Goal: Task Accomplishment & Management: Complete application form

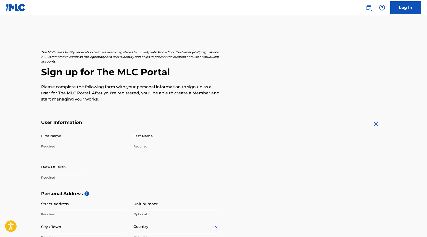
click at [88, 135] on input "First Name" at bounding box center [84, 136] width 86 height 15
type input "[PERSON_NAME]"
click at [43, 138] on input "[PERSON_NAME]" at bounding box center [84, 136] width 86 height 15
type input "[PERSON_NAME]"
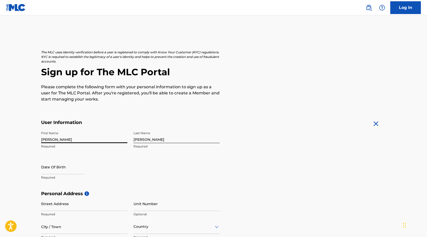
select select "7"
select select "2025"
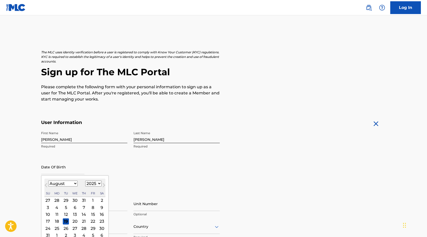
click at [48, 168] on input "text" at bounding box center [62, 167] width 43 height 15
type input "[DATE]"
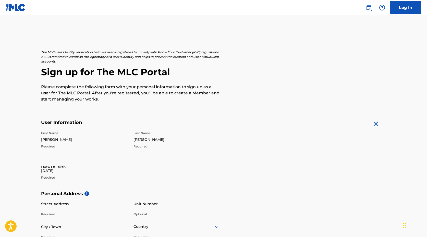
click at [120, 155] on div "First Name [PERSON_NAME] Required Last Name [PERSON_NAME] Required Date Of Birt…" at bounding box center [130, 160] width 179 height 62
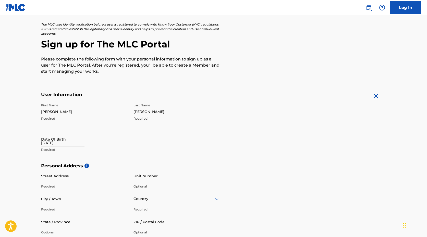
scroll to position [81, 0]
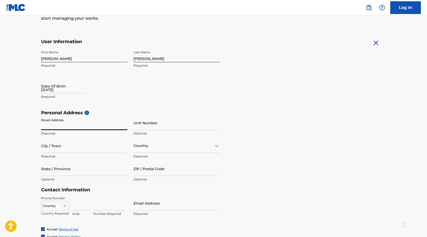
click at [88, 128] on input "Street Address" at bounding box center [84, 123] width 86 height 15
type input "[STREET_ADDRESS]"
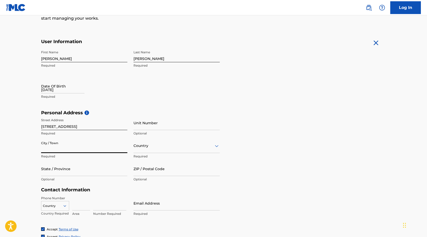
click at [99, 147] on input "City / Town" at bounding box center [84, 146] width 86 height 15
type input "cape coral"
click at [101, 172] on input "State / Province" at bounding box center [84, 169] width 86 height 15
type input "[US_STATE]"
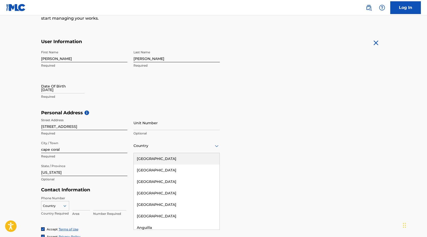
click at [160, 148] on div at bounding box center [177, 146] width 86 height 6
click at [159, 156] on div "[GEOGRAPHIC_DATA]" at bounding box center [177, 158] width 86 height 11
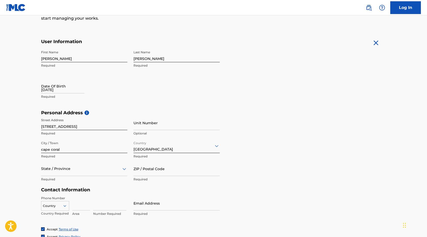
click at [160, 168] on input "ZIP / Postal Code" at bounding box center [177, 169] width 86 height 15
type input "33914"
click at [75, 204] on input at bounding box center [81, 203] width 18 height 15
click at [62, 206] on div "Country" at bounding box center [55, 205] width 28 height 8
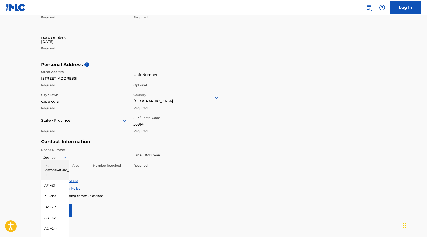
click at [58, 165] on div "US, [GEOGRAPHIC_DATA] +1" at bounding box center [55, 171] width 28 height 20
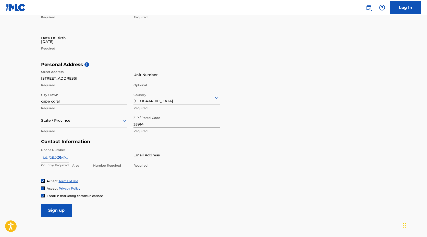
click at [77, 156] on input at bounding box center [81, 155] width 18 height 15
type input "651"
click at [99, 158] on input at bounding box center [109, 155] width 33 height 15
click at [101, 158] on input "336-1122" at bounding box center [109, 155] width 33 height 15
type input "3361122"
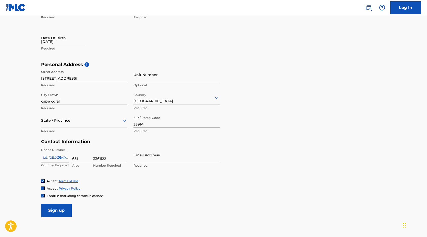
click at [145, 155] on input "Email Address" at bounding box center [177, 155] width 86 height 15
type input "[EMAIL_ADDRESS][DOMAIN_NAME]"
click at [113, 200] on form "User Information First Name [PERSON_NAME] Required Last Name [PERSON_NAME] Requ…" at bounding box center [213, 104] width 345 height 226
click at [43, 196] on img at bounding box center [42, 195] width 3 height 3
click at [63, 213] on input "Sign up" at bounding box center [56, 210] width 31 height 13
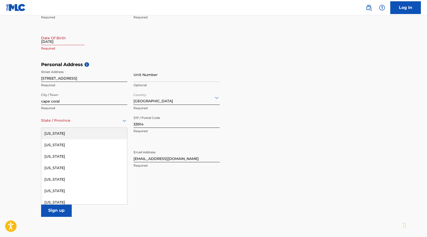
click at [69, 120] on div at bounding box center [84, 120] width 86 height 6
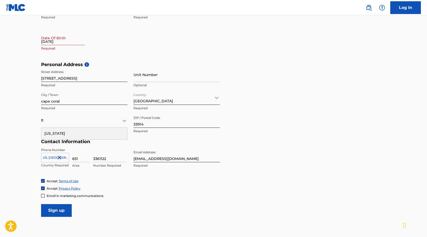
type input "flo"
click at [70, 131] on div "[US_STATE]" at bounding box center [84, 133] width 86 height 11
click at [58, 210] on input "Sign up" at bounding box center [56, 210] width 31 height 13
click at [56, 40] on input "[DATE]" at bounding box center [62, 38] width 43 height 15
select select "7"
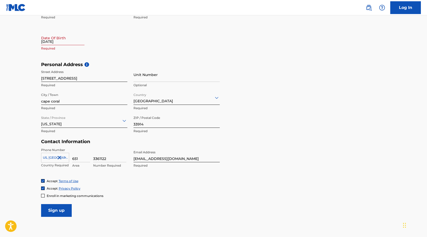
select select "2025"
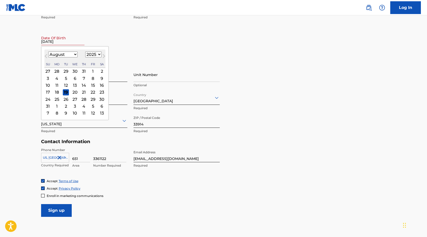
click at [57, 54] on select "January February March April May June July August September October November De…" at bounding box center [62, 55] width 29 height 6
select select "9"
click at [48, 52] on select "January February March April May June July August September October November De…" at bounding box center [62, 55] width 29 height 6
click at [49, 85] on div "12" at bounding box center [48, 85] width 6 height 6
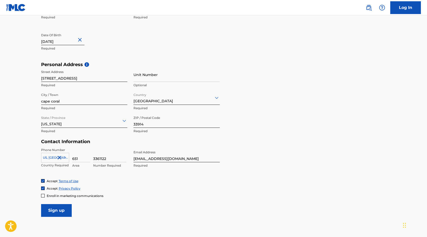
type input "[DATE]"
click at [65, 214] on input "Sign up" at bounding box center [56, 210] width 31 height 13
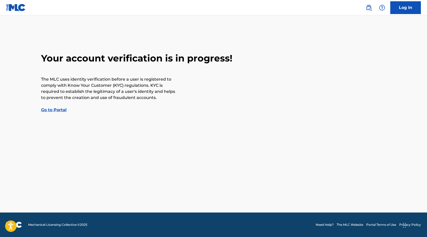
click at [61, 110] on link "Go to Portal" at bounding box center [54, 109] width 26 height 5
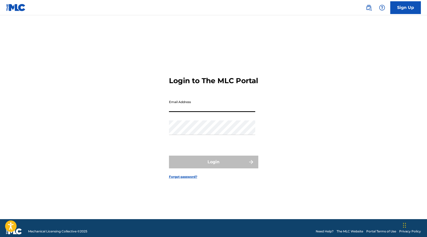
click at [194, 112] on input "Email Address" at bounding box center [212, 105] width 86 height 15
click at [193, 104] on input "Email Address" at bounding box center [212, 105] width 86 height 15
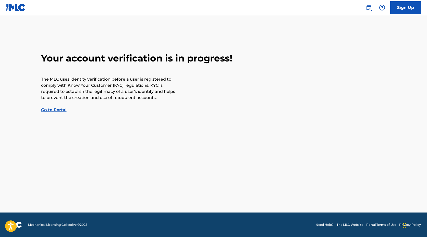
click at [51, 109] on link "Go to Portal" at bounding box center [54, 109] width 26 height 5
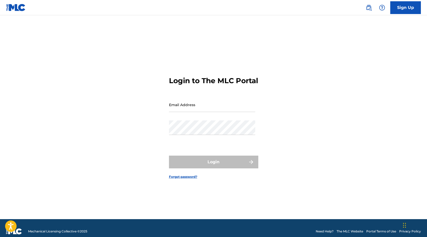
click at [176, 179] on link "Forgot password?" at bounding box center [183, 177] width 28 height 5
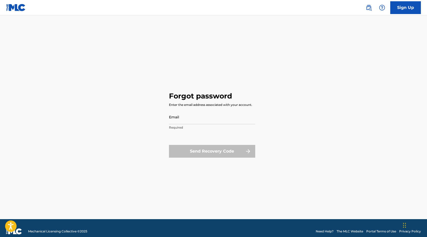
click at [183, 120] on input "Email" at bounding box center [212, 117] width 86 height 15
type input "[EMAIL_ADDRESS][DOMAIN_NAME]"
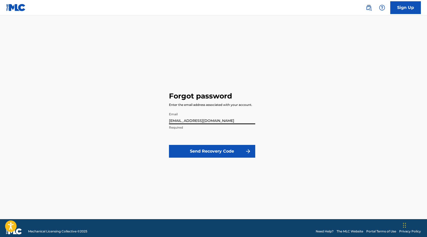
click button "Send Recovery Code" at bounding box center [212, 151] width 86 height 13
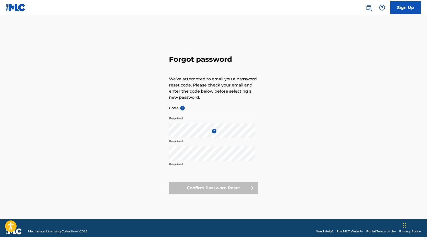
click at [190, 109] on input "Code ?" at bounding box center [212, 108] width 86 height 15
paste input "FP_f05a03e40ae46f28e4274ec8051a"
type input "FP_f05a03e40ae46f28e4274ec8051a"
click at [183, 138] on div "Enter a new password ? Required" at bounding box center [212, 135] width 86 height 23
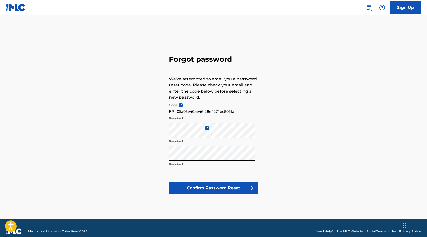
click at [196, 187] on button "Confirm Password Reset" at bounding box center [213, 188] width 89 height 13
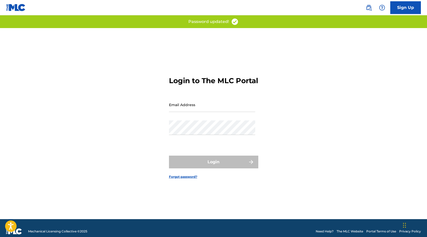
click at [215, 107] on input "Email Address" at bounding box center [212, 105] width 86 height 15
type input "[EMAIL_ADDRESS][DOMAIN_NAME]"
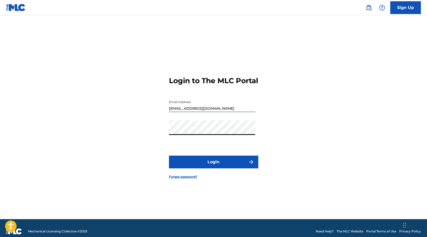
click at [208, 163] on button "Login" at bounding box center [213, 162] width 89 height 13
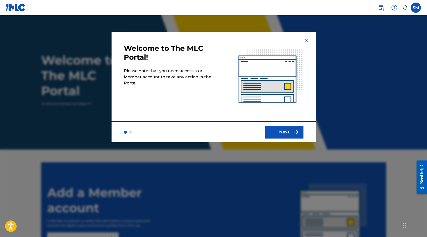
click at [285, 132] on button "Next" at bounding box center [284, 132] width 38 height 13
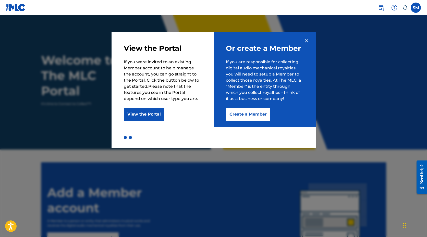
click at [264, 115] on button "Create a Member" at bounding box center [248, 114] width 44 height 13
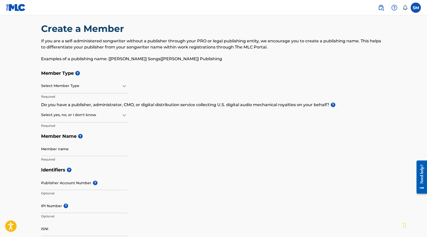
scroll to position [5, 0]
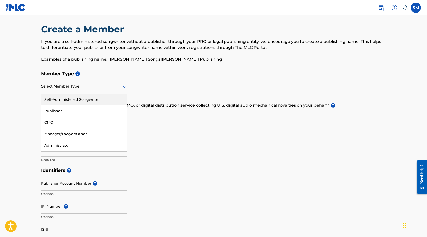
click at [64, 89] on div at bounding box center [84, 86] width 86 height 6
click at [114, 75] on h5 "Member Type ?" at bounding box center [213, 73] width 345 height 11
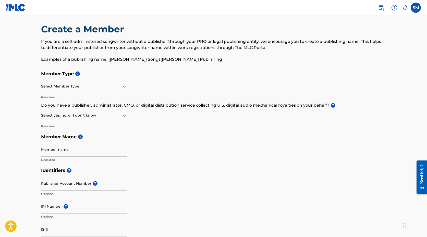
click at [107, 86] on div at bounding box center [84, 86] width 86 height 6
click at [115, 69] on h5 "Member Type ?" at bounding box center [213, 73] width 345 height 11
click at [98, 117] on div at bounding box center [84, 115] width 86 height 6
click at [152, 118] on div "Member Type ? Select Member Type Required Do you have a publisher, administrato…" at bounding box center [213, 116] width 345 height 97
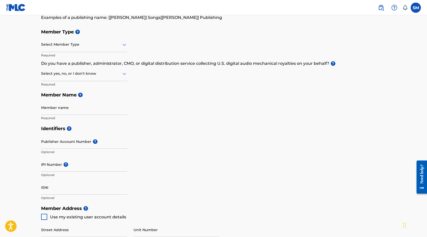
scroll to position [48, 0]
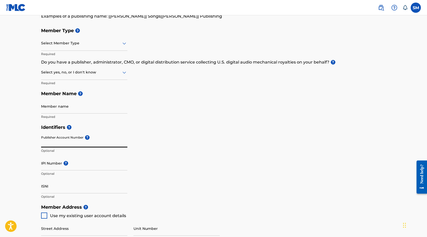
click at [72, 140] on input "Publisher Account Number ?" at bounding box center [84, 140] width 86 height 15
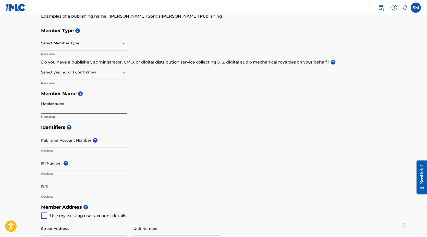
click at [70, 108] on input "Member name" at bounding box center [84, 106] width 86 height 15
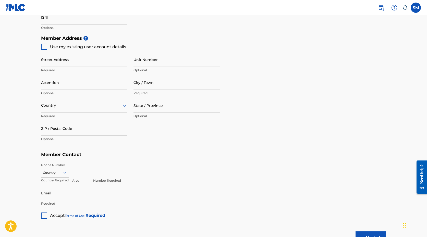
scroll to position [218, 0]
click at [45, 45] on div at bounding box center [44, 46] width 6 height 6
type input "[STREET_ADDRESS]"
type input "cape coral"
type input "33914"
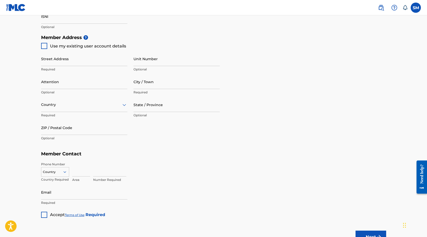
type input "651"
type input "3361122"
type input "[EMAIL_ADDRESS][DOMAIN_NAME]"
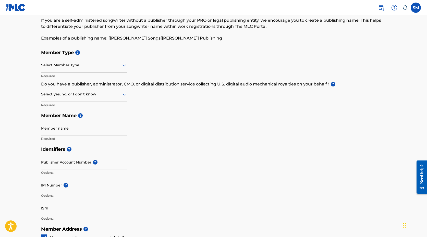
scroll to position [0, 0]
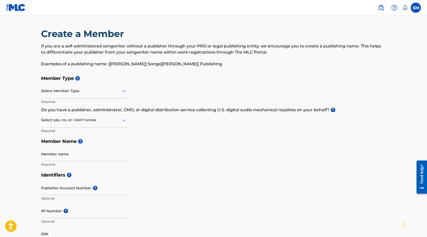
click at [49, 89] on div at bounding box center [84, 91] width 86 height 6
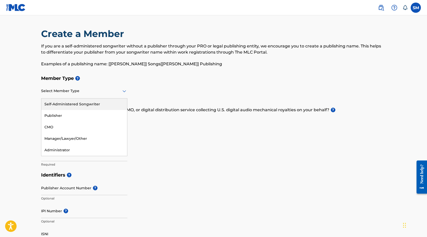
click at [54, 105] on div "Self-Administered Songwriter" at bounding box center [84, 104] width 86 height 11
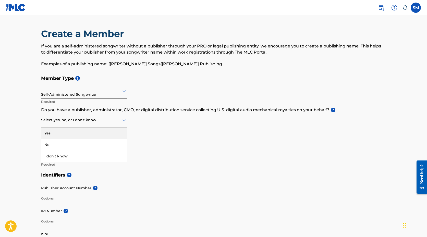
click at [50, 123] on div "Select yes, no, or I don't know" at bounding box center [84, 120] width 86 height 15
click at [53, 156] on div "I don't know" at bounding box center [84, 156] width 86 height 11
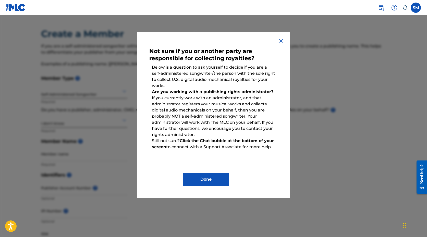
click at [200, 176] on button "Done" at bounding box center [206, 179] width 46 height 13
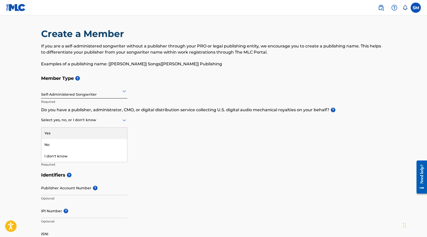
click at [78, 119] on div at bounding box center [84, 120] width 86 height 6
click at [77, 141] on div "No" at bounding box center [84, 144] width 86 height 11
click at [73, 156] on input "Member name" at bounding box center [84, 154] width 86 height 15
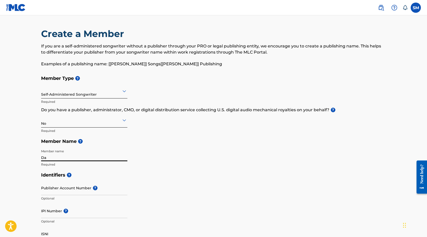
type input "D"
type input "s"
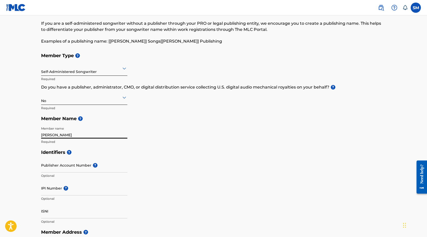
scroll to position [23, 0]
click at [52, 168] on input "Publisher Account Number ?" at bounding box center [84, 164] width 86 height 15
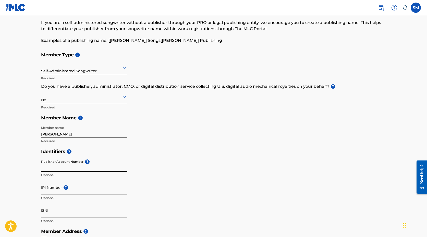
click at [55, 135] on input "[PERSON_NAME]" at bounding box center [84, 130] width 86 height 15
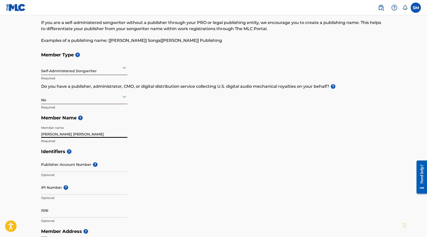
type input "[PERSON_NAME] [PERSON_NAME]"
click at [75, 171] on input "Publisher Account Number ?" at bounding box center [84, 164] width 86 height 15
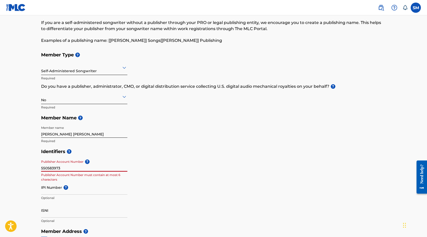
type input "550583973"
click at [78, 190] on input "IPI Number ?" at bounding box center [84, 187] width 86 height 15
click at [79, 168] on input "550583973" at bounding box center [84, 164] width 86 height 15
click at [79, 166] on input "550583973" at bounding box center [84, 164] width 86 height 15
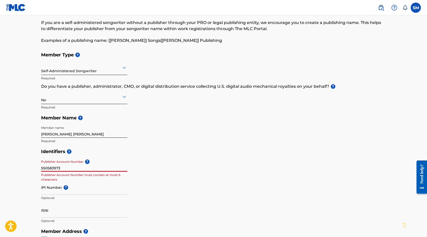
click at [79, 166] on input "550583973" at bounding box center [84, 164] width 86 height 15
click at [32, 183] on main "Create a Member If you are a self-administered songwriter without a publisher t…" at bounding box center [213, 221] width 427 height 459
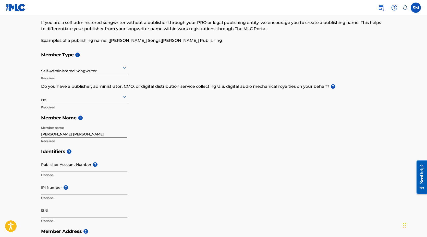
click at [49, 191] on input "IPI Number ?" at bounding box center [84, 187] width 86 height 15
type input "550583973"
click at [50, 210] on input "ISNI" at bounding box center [84, 210] width 86 height 15
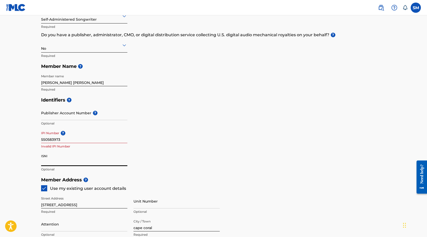
scroll to position [0, 0]
